Goal: Task Accomplishment & Management: Complete application form

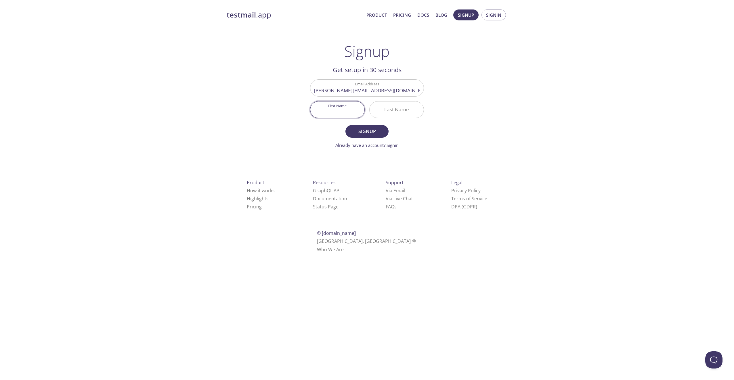
click at [352, 111] on input "First Name" at bounding box center [337, 110] width 54 height 16
type input "[PERSON_NAME]"
type input "Freadhoff"
click at [379, 133] on span "Signup" at bounding box center [367, 131] width 30 height 8
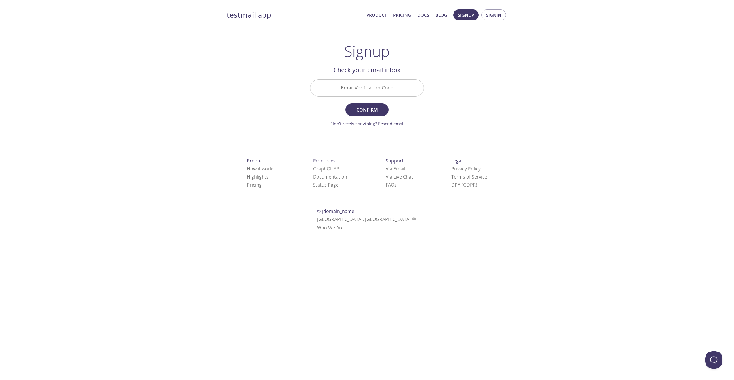
click at [359, 88] on input "Email Verification Code" at bounding box center [366, 88] width 113 height 16
paste input "EFD8WF9"
type input "EFD8WF9"
drag, startPoint x: 366, startPoint y: 108, endPoint x: 368, endPoint y: 115, distance: 7.2
click at [366, 108] on span "Confirm" at bounding box center [367, 110] width 30 height 8
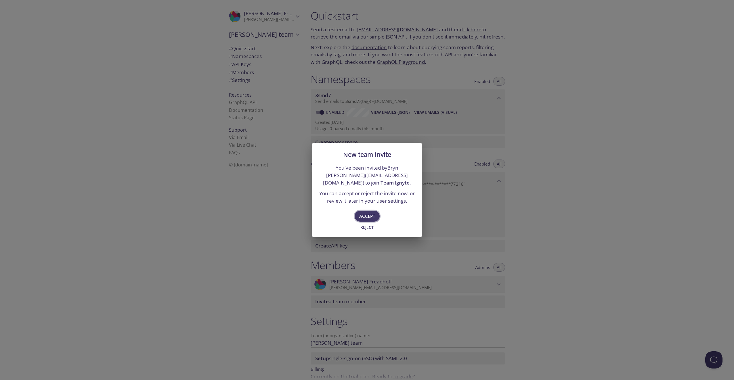
click at [361, 214] on span "Accept" at bounding box center [367, 216] width 16 height 7
type input "Team Ignyte"
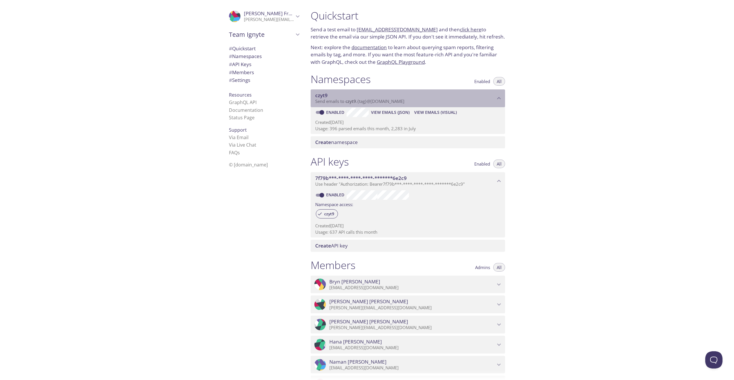
click at [331, 95] on span "czyt9" at bounding box center [405, 95] width 180 height 6
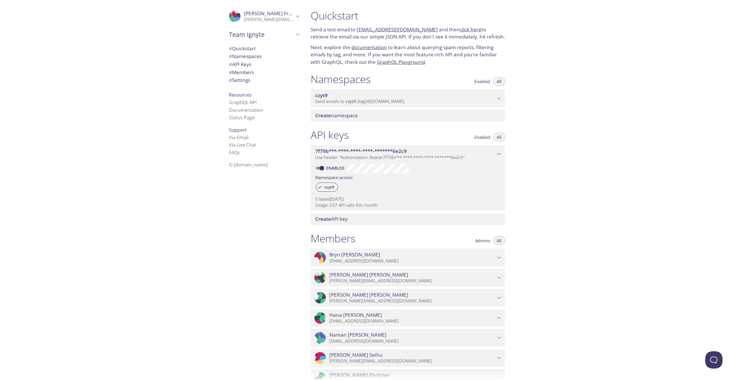
click at [331, 95] on span "czyt9" at bounding box center [405, 95] width 180 height 6
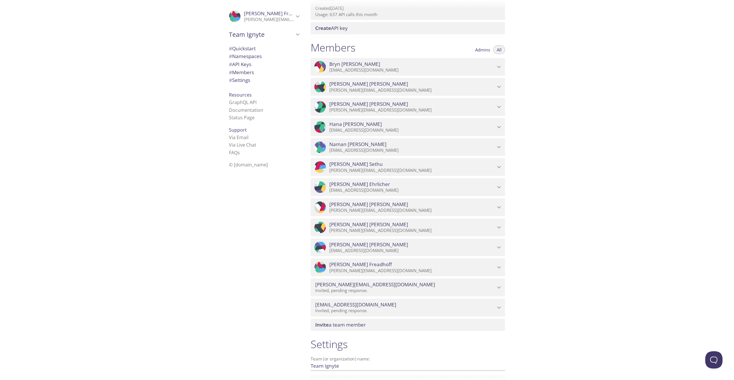
scroll to position [230, 0]
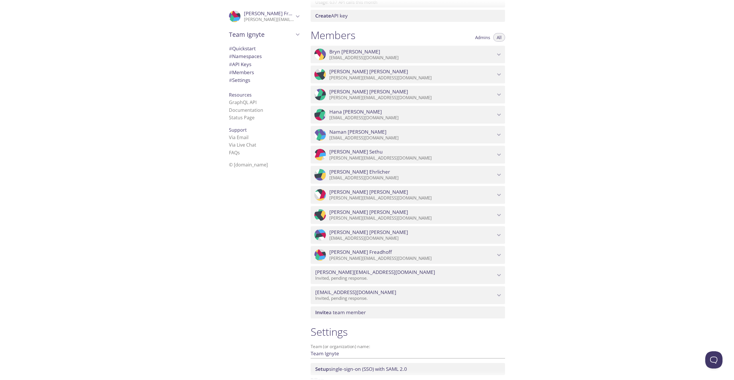
click at [394, 249] on span "[PERSON_NAME]" at bounding box center [412, 252] width 166 height 6
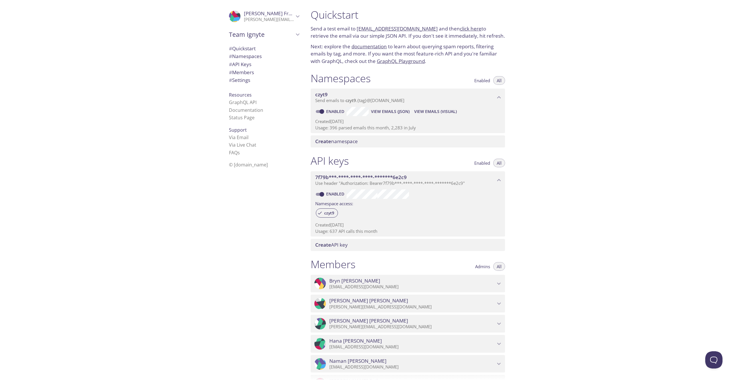
scroll to position [0, 0]
click at [244, 57] on span "# Namespaces" at bounding box center [245, 56] width 33 height 7
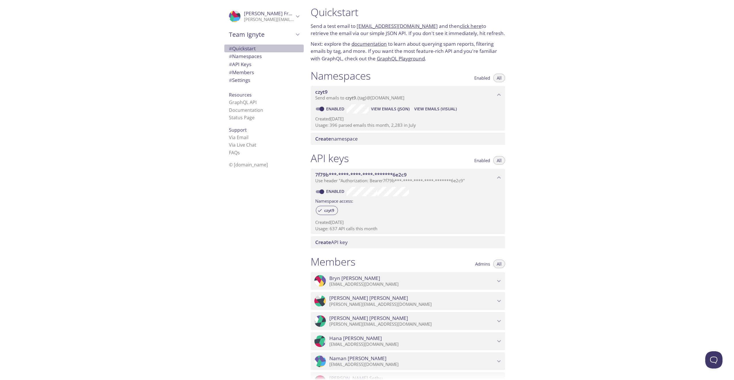
click at [242, 51] on span "# Quickstart" at bounding box center [242, 48] width 27 height 7
